Goal: Find specific page/section: Find specific page/section

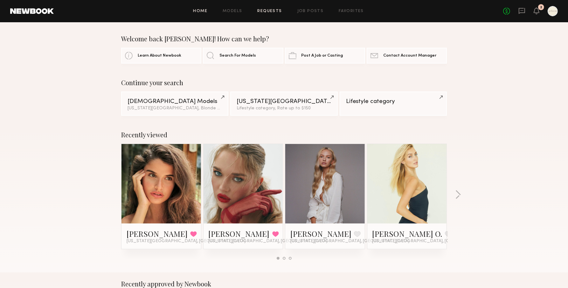
click at [267, 11] on link "Requests" at bounding box center [270, 11] width 25 height 4
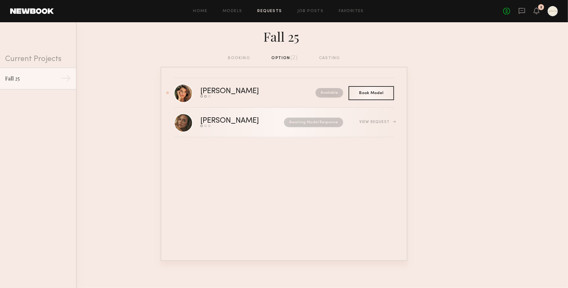
click at [229, 119] on div "[PERSON_NAME]" at bounding box center [235, 120] width 71 height 7
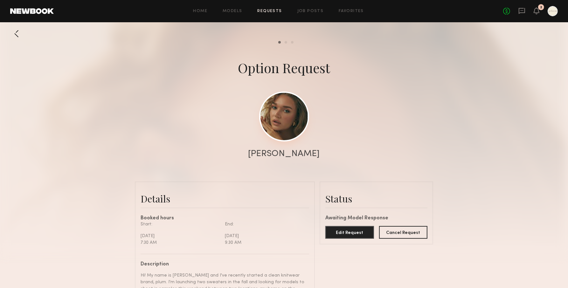
click at [277, 119] on link at bounding box center [284, 117] width 50 height 50
